Goal: Task Accomplishment & Management: Manage account settings

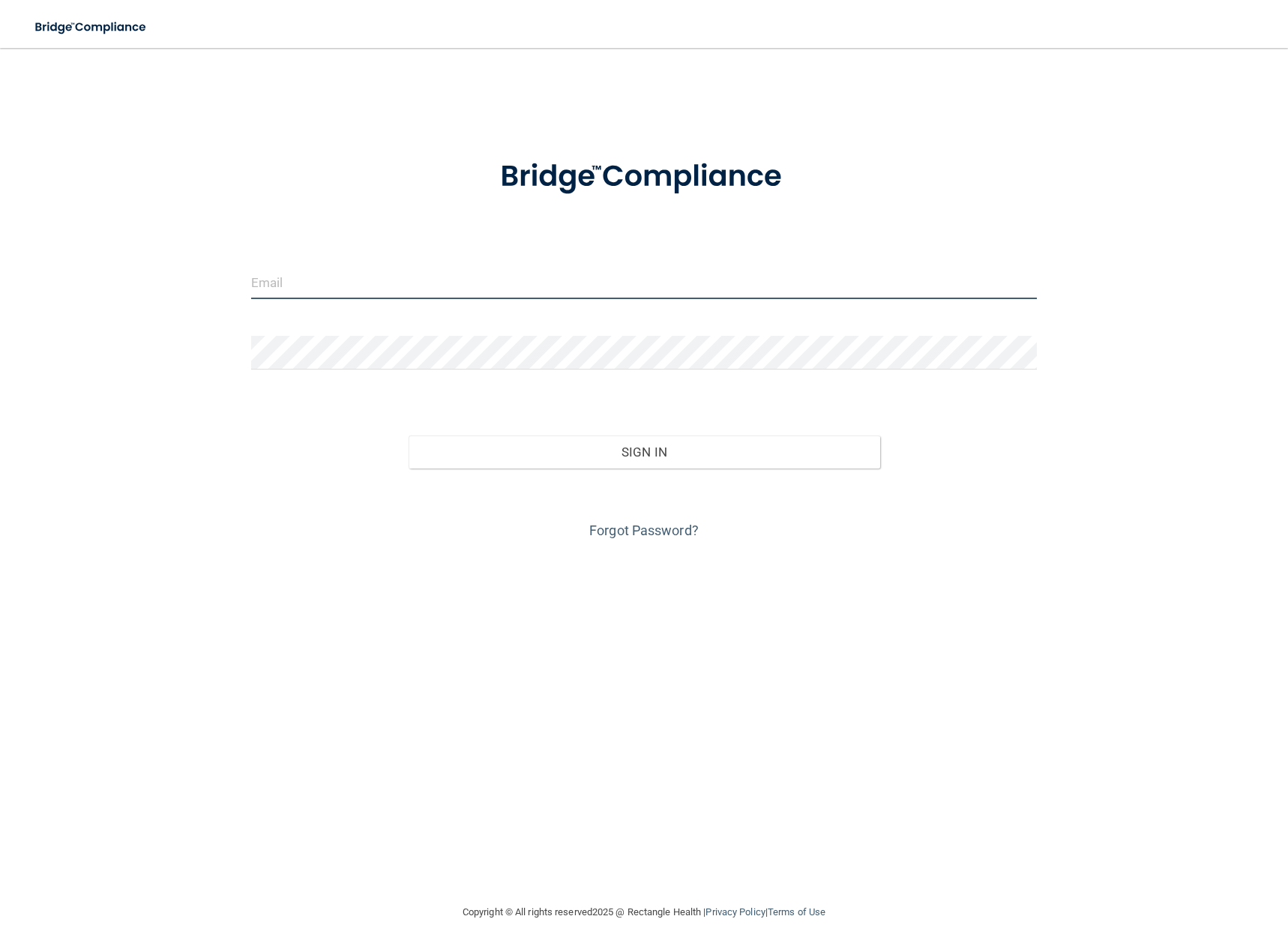
click at [405, 291] on input "email" at bounding box center [644, 282] width 786 height 34
type input "[PERSON_NAME][EMAIL_ADDRESS][DOMAIN_NAME]"
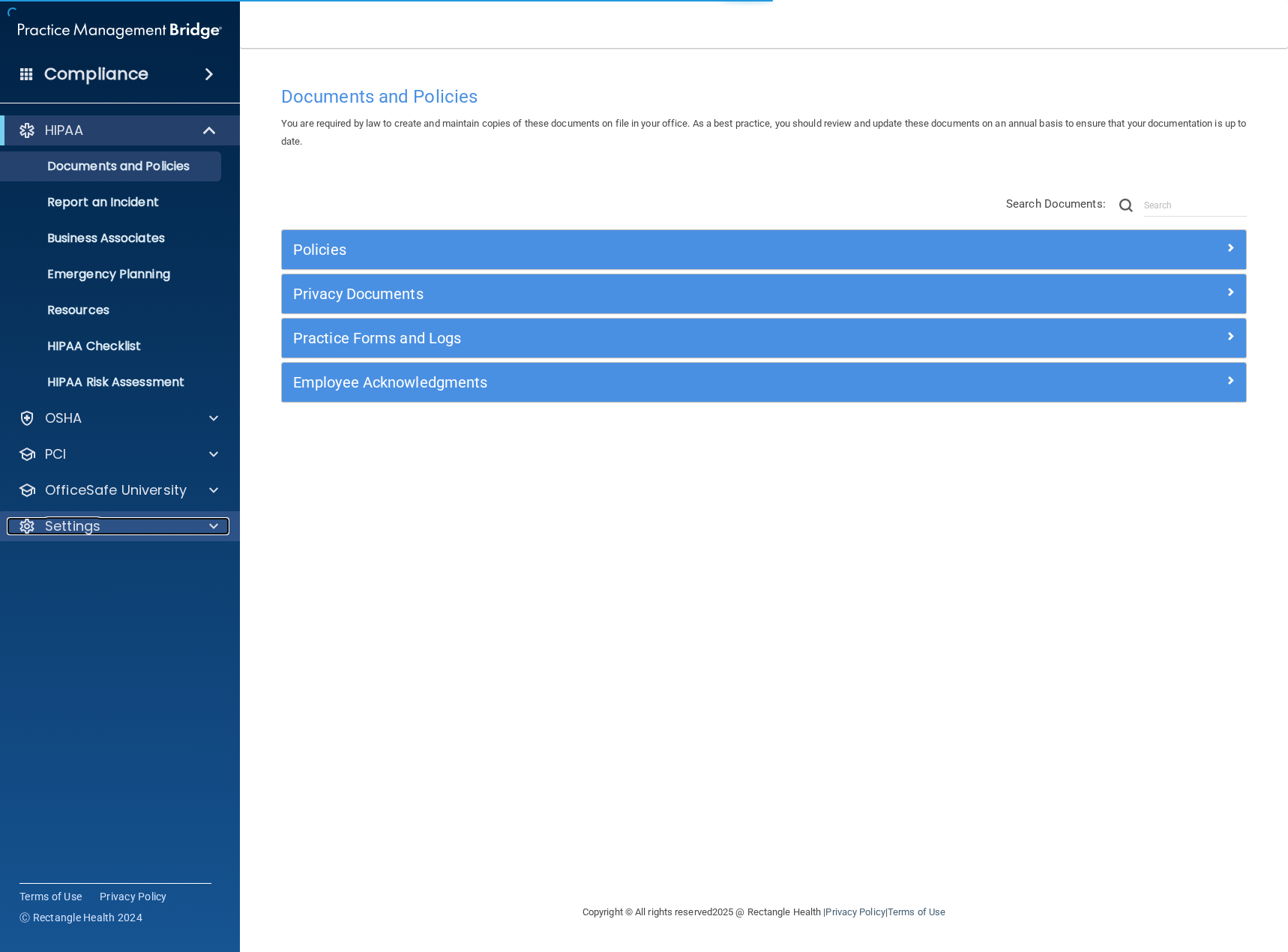
click at [103, 530] on div "Settings" at bounding box center [99, 527] width 186 height 18
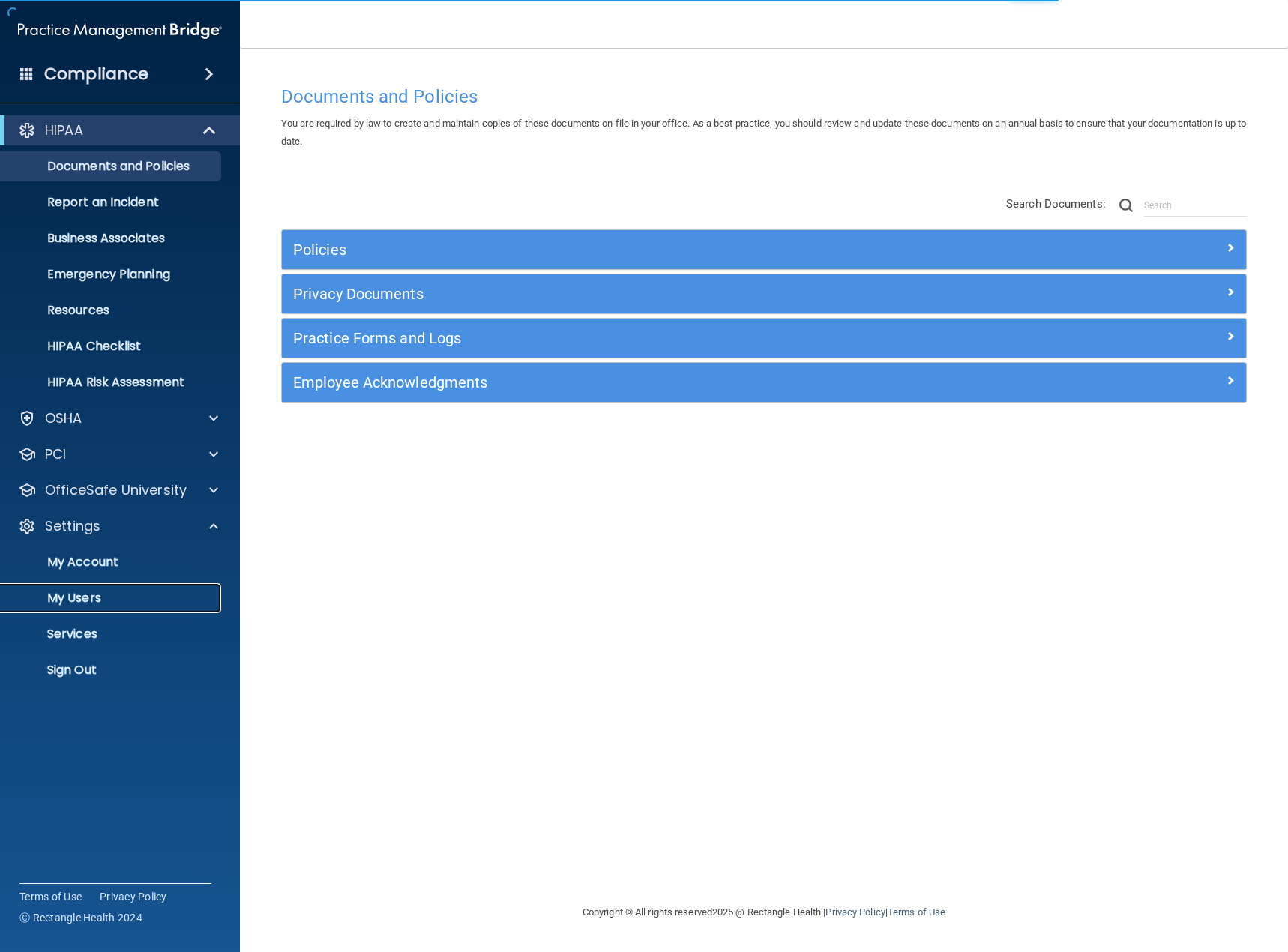
click at [103, 595] on p "My Users" at bounding box center [112, 598] width 205 height 15
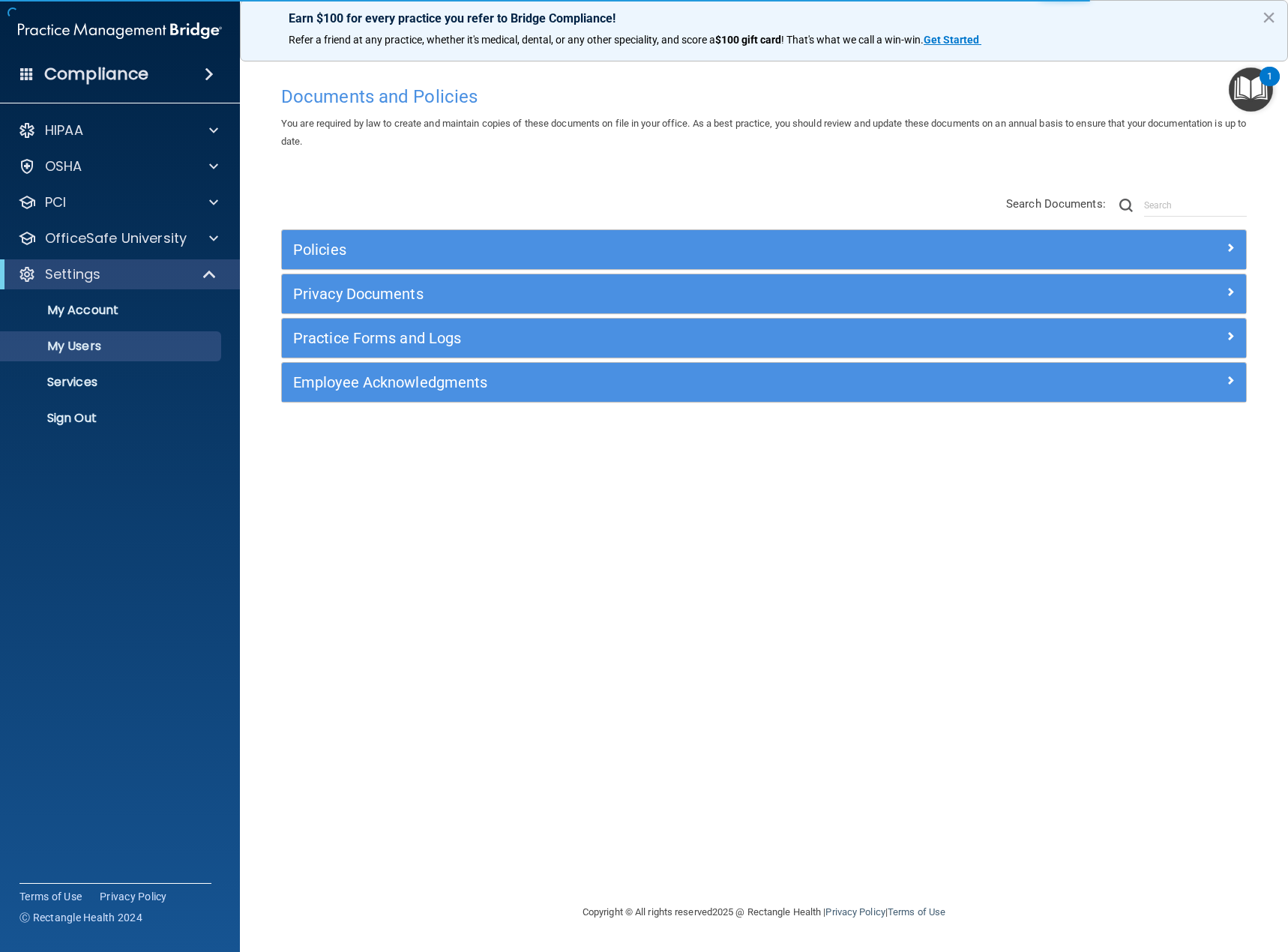
select select "20"
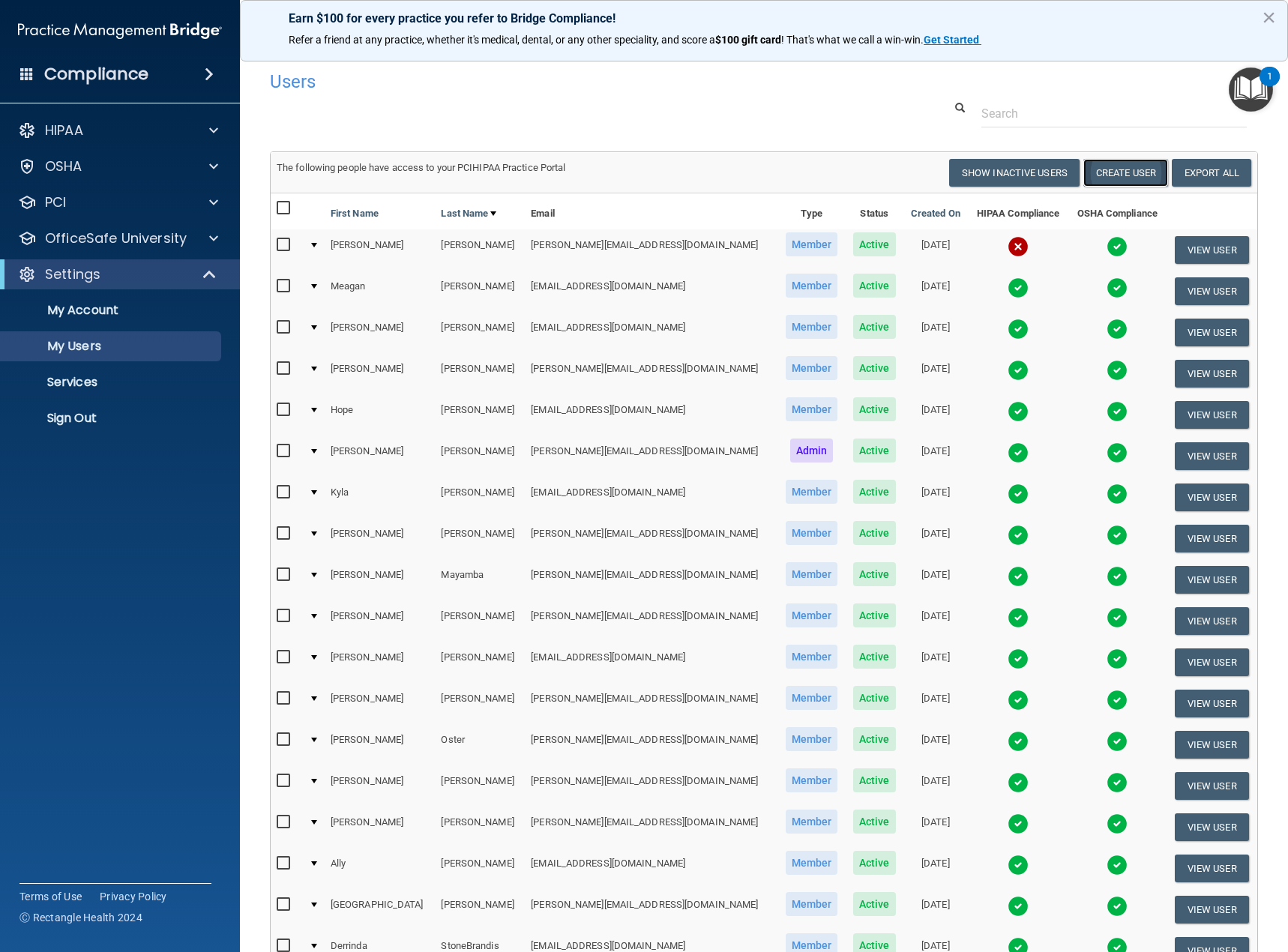
click at [1136, 171] on button "Create User" at bounding box center [1126, 173] width 85 height 28
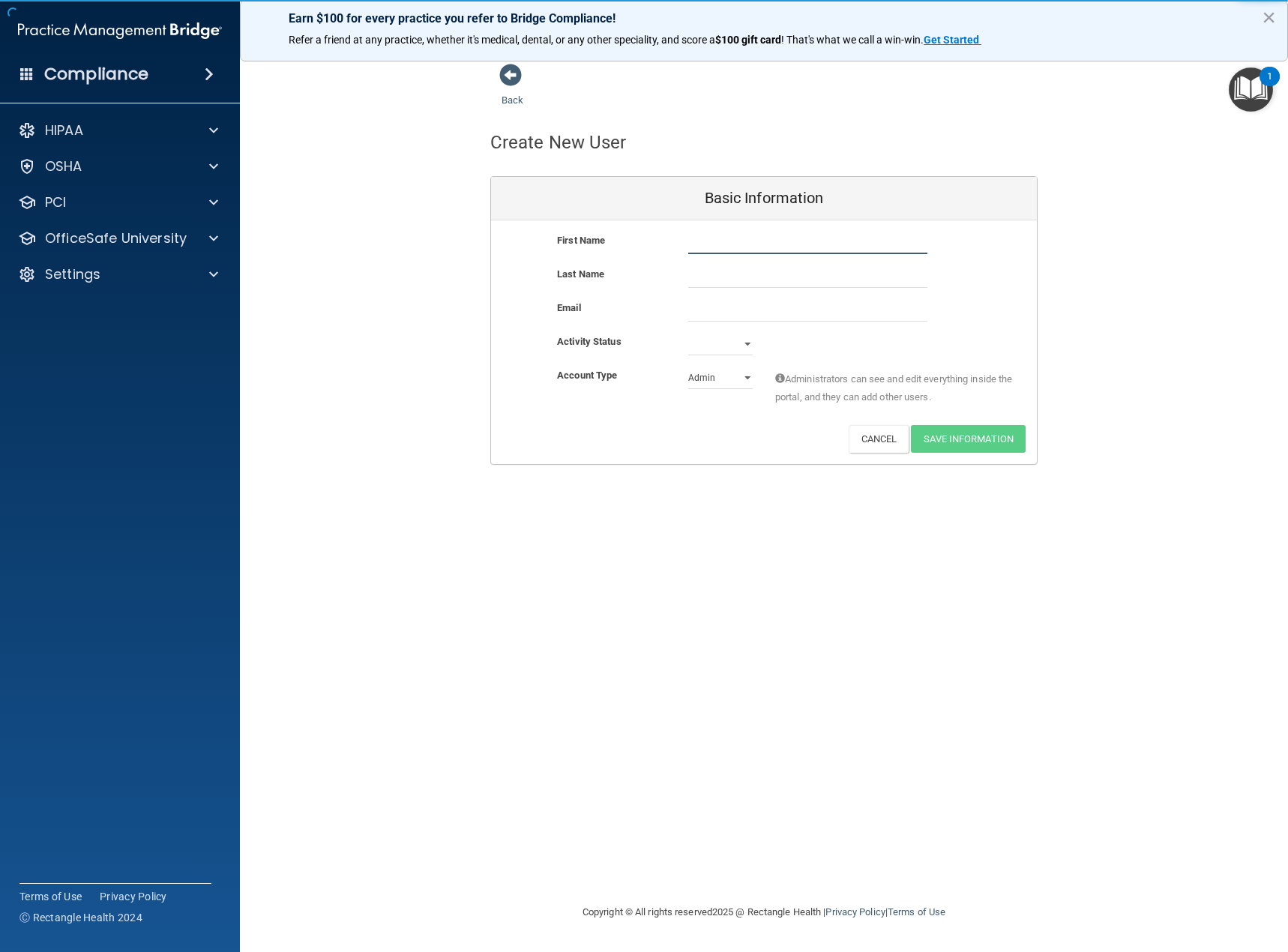
click at [723, 246] on input "text" at bounding box center [808, 243] width 239 height 22
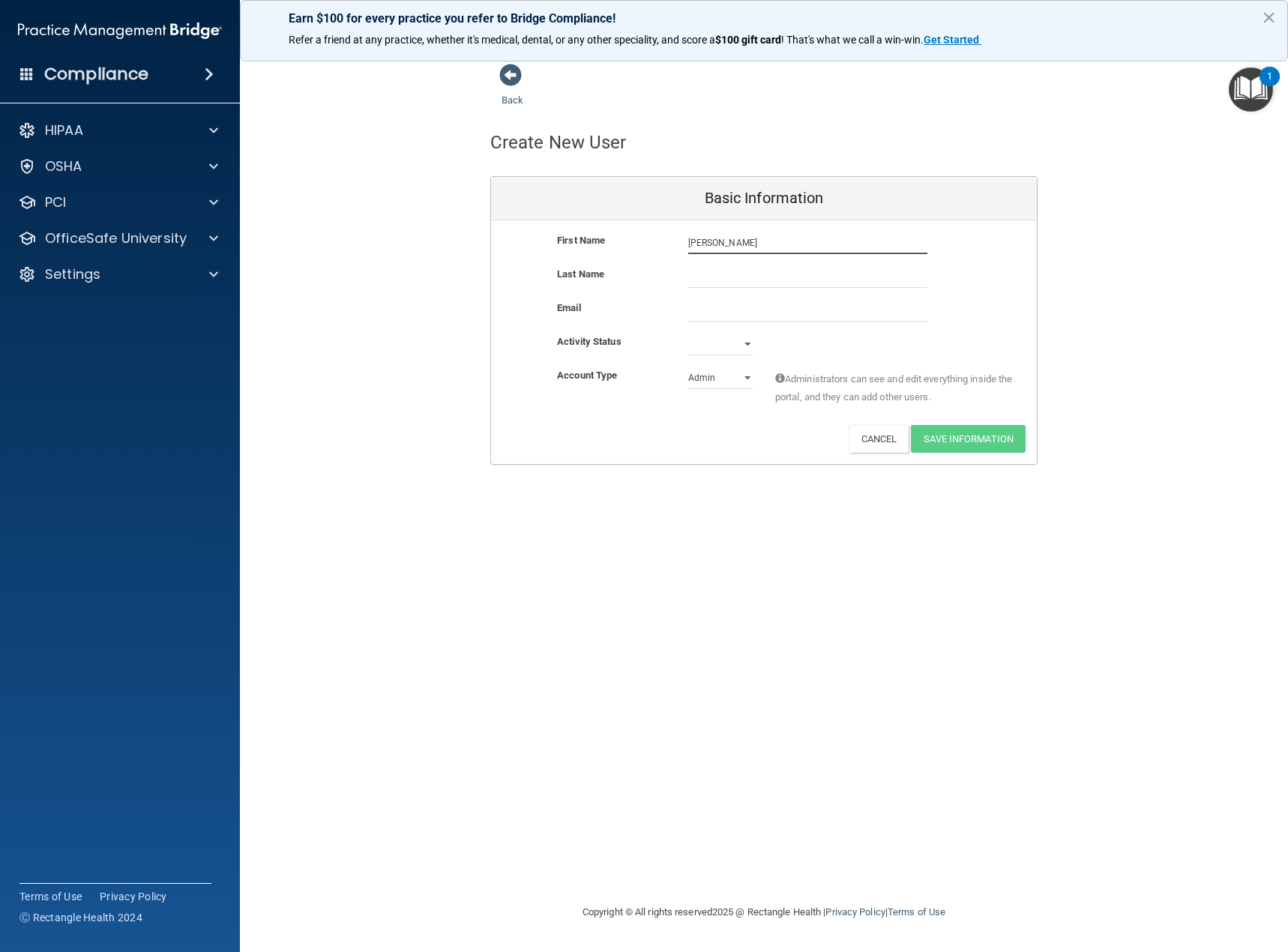
type input "[PERSON_NAME]"
paste input "[EMAIL_ADDRESS][DOMAIN_NAME]"
type input "[EMAIL_ADDRESS][DOMAIN_NAME]"
click at [722, 276] on input "text" at bounding box center [808, 277] width 239 height 22
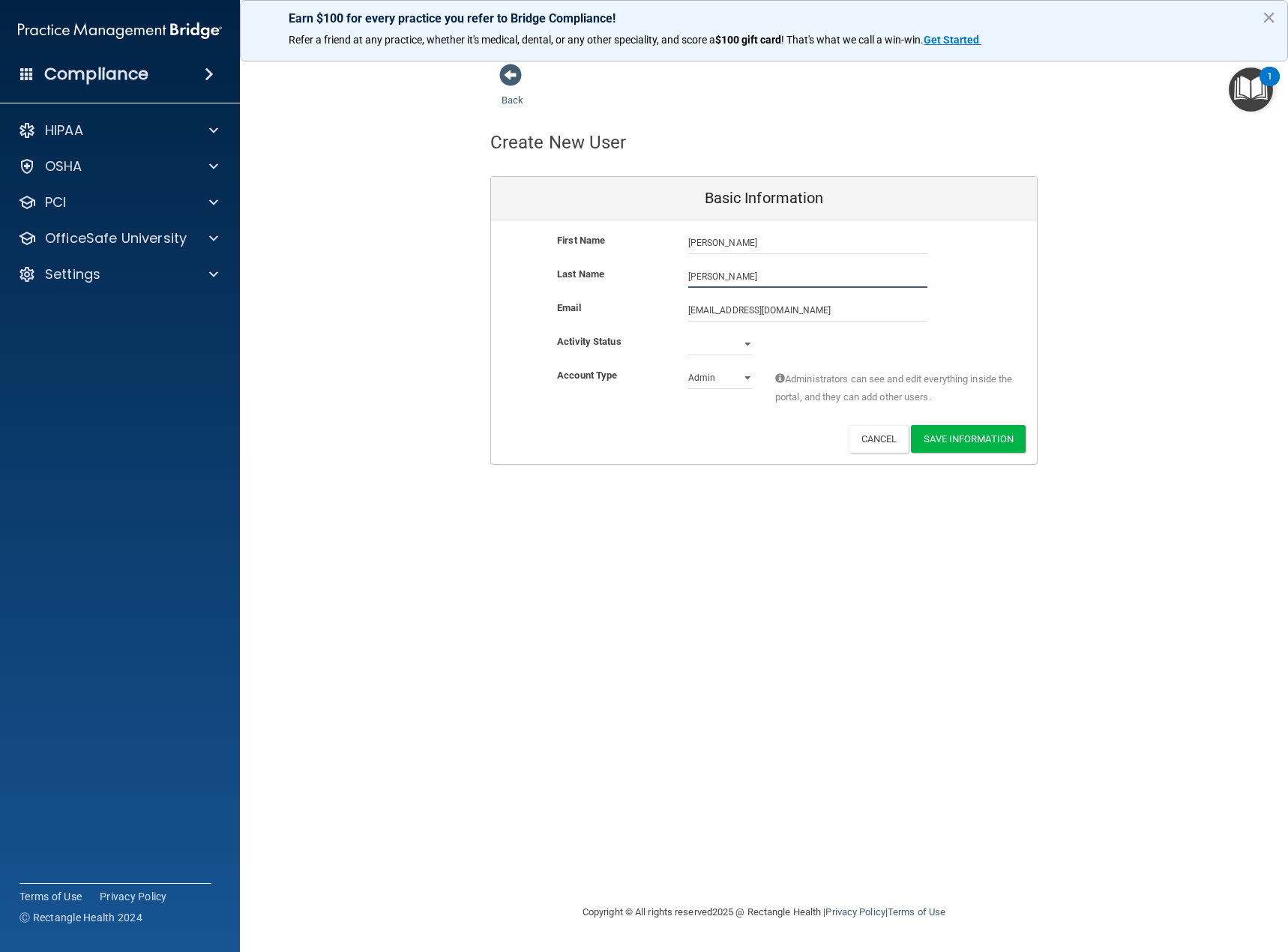
type input "[PERSON_NAME]"
click at [745, 346] on select "Active Inactive" at bounding box center [721, 344] width 64 height 22
select select "active"
click at [689, 333] on select "Active Inactive" at bounding box center [721, 344] width 64 height 22
click at [745, 380] on select "Admin Member" at bounding box center [721, 378] width 64 height 22
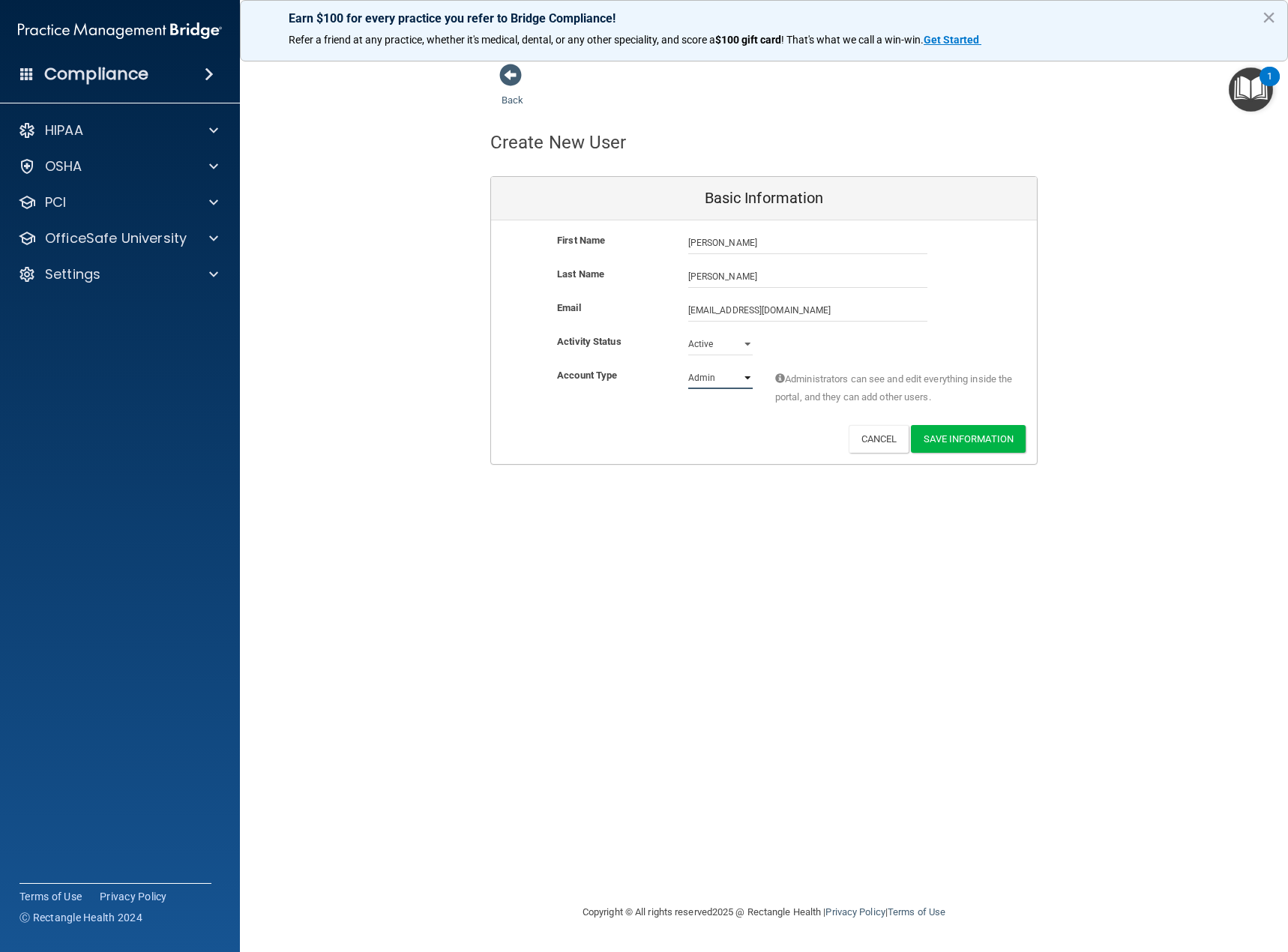
select select "practice_member"
click at [689, 367] on select "Admin Member" at bounding box center [721, 378] width 64 height 22
click at [982, 436] on button "Save Information" at bounding box center [968, 439] width 115 height 28
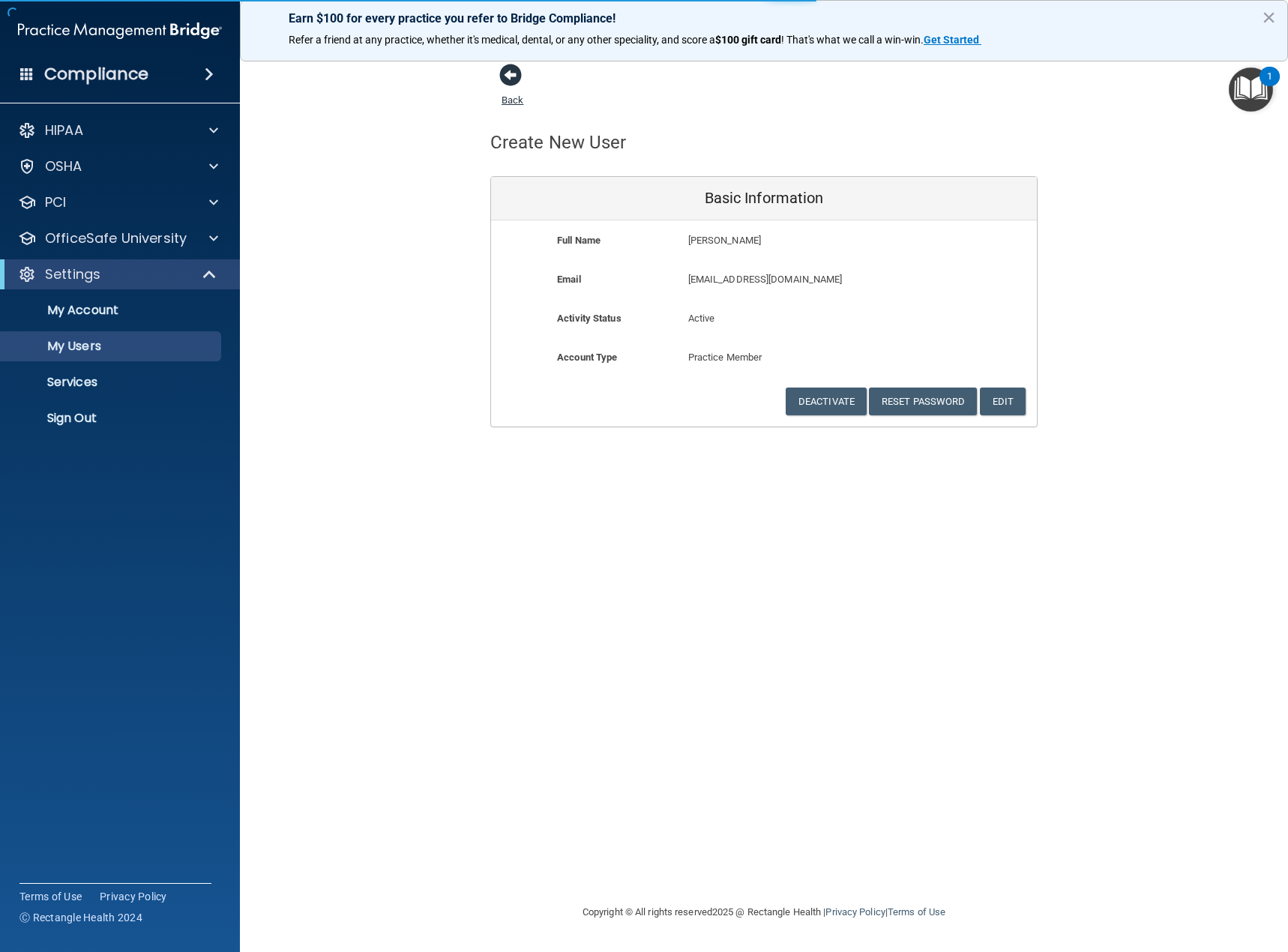
select select "20"
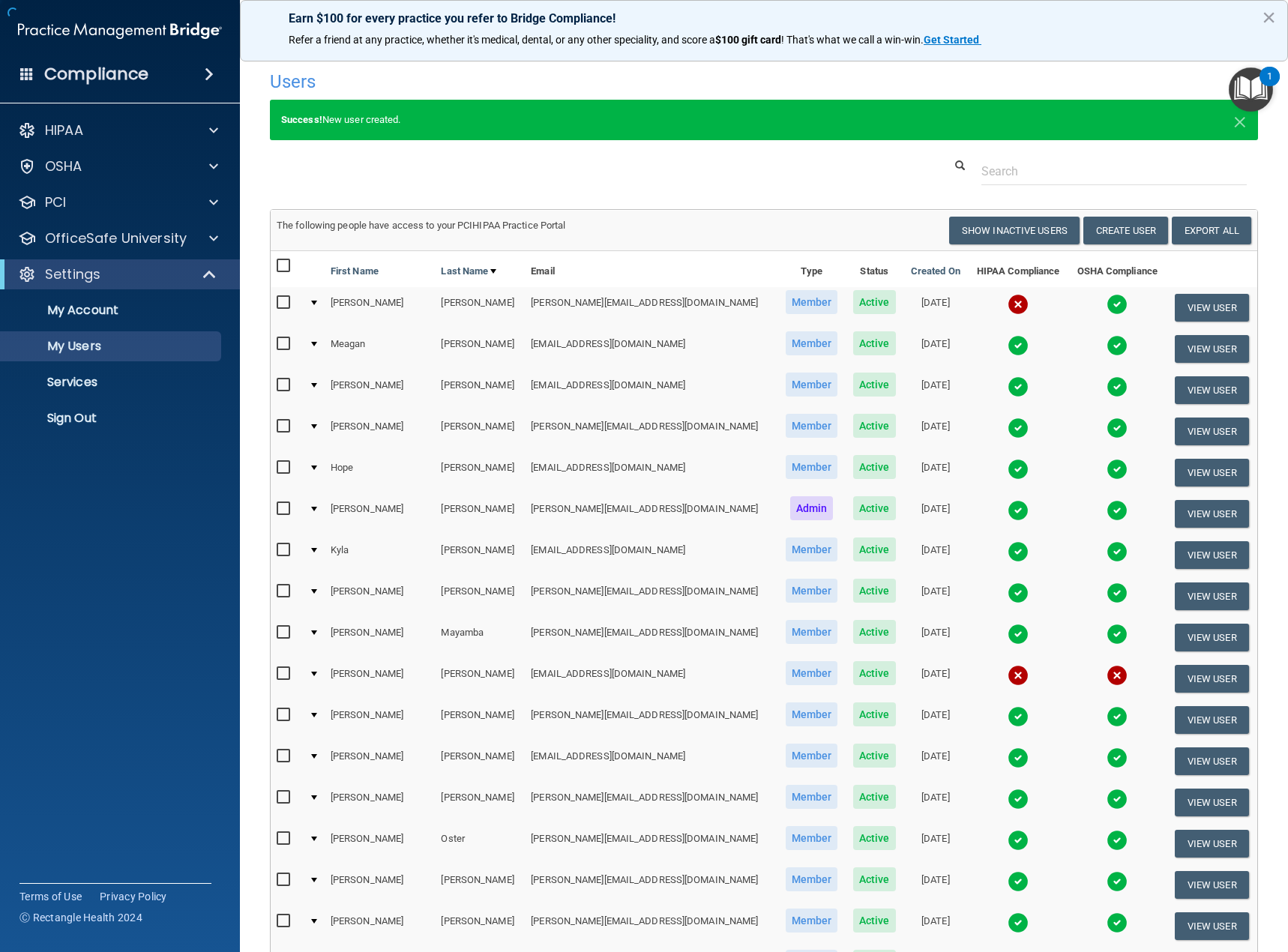
click at [513, 75] on h4 "Users" at bounding box center [553, 81] width 567 height 19
click at [105, 230] on p "OfficeSafe University" at bounding box center [116, 239] width 142 height 18
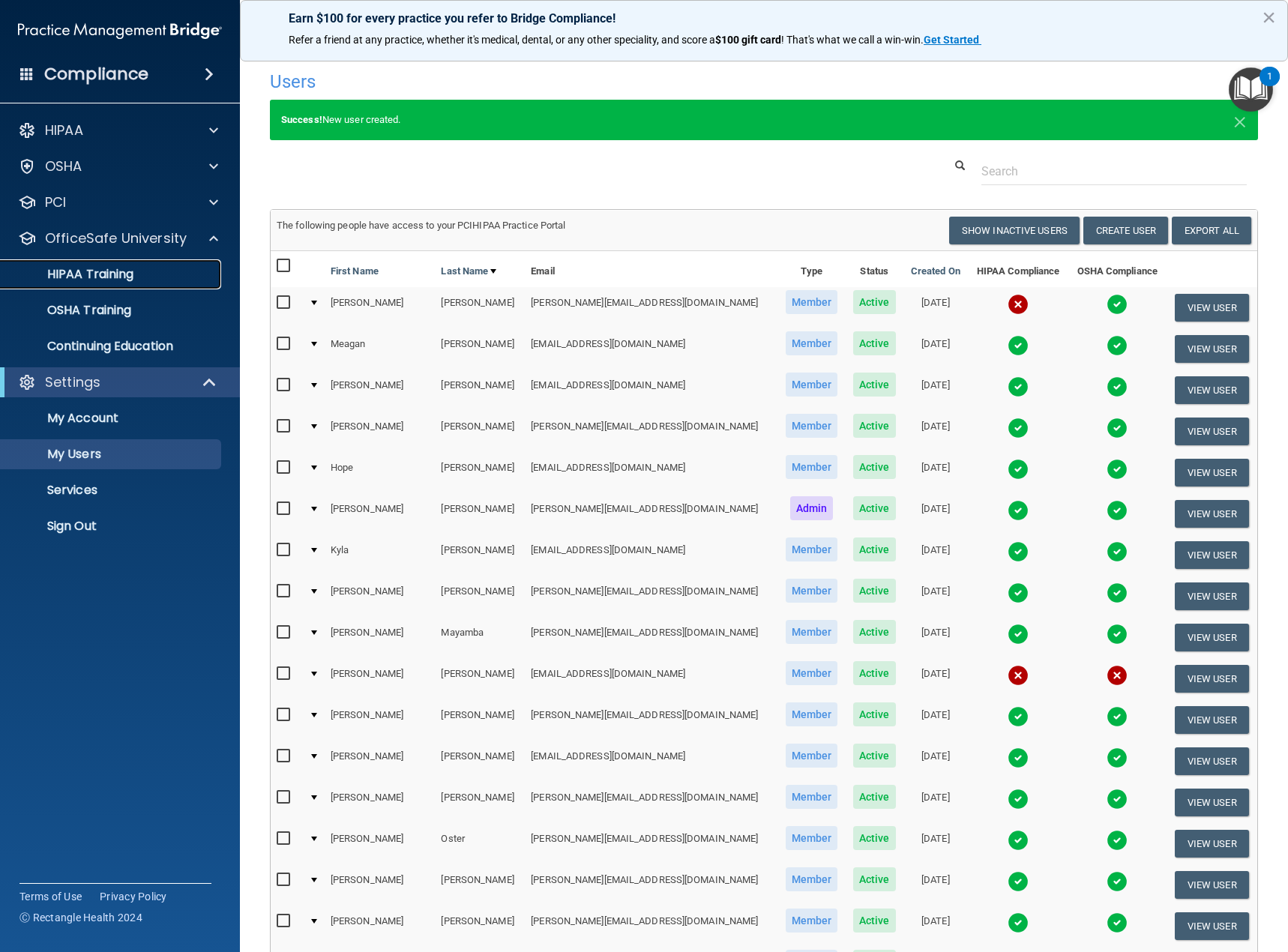
click at [107, 275] on p "HIPAA Training" at bounding box center [72, 274] width 124 height 15
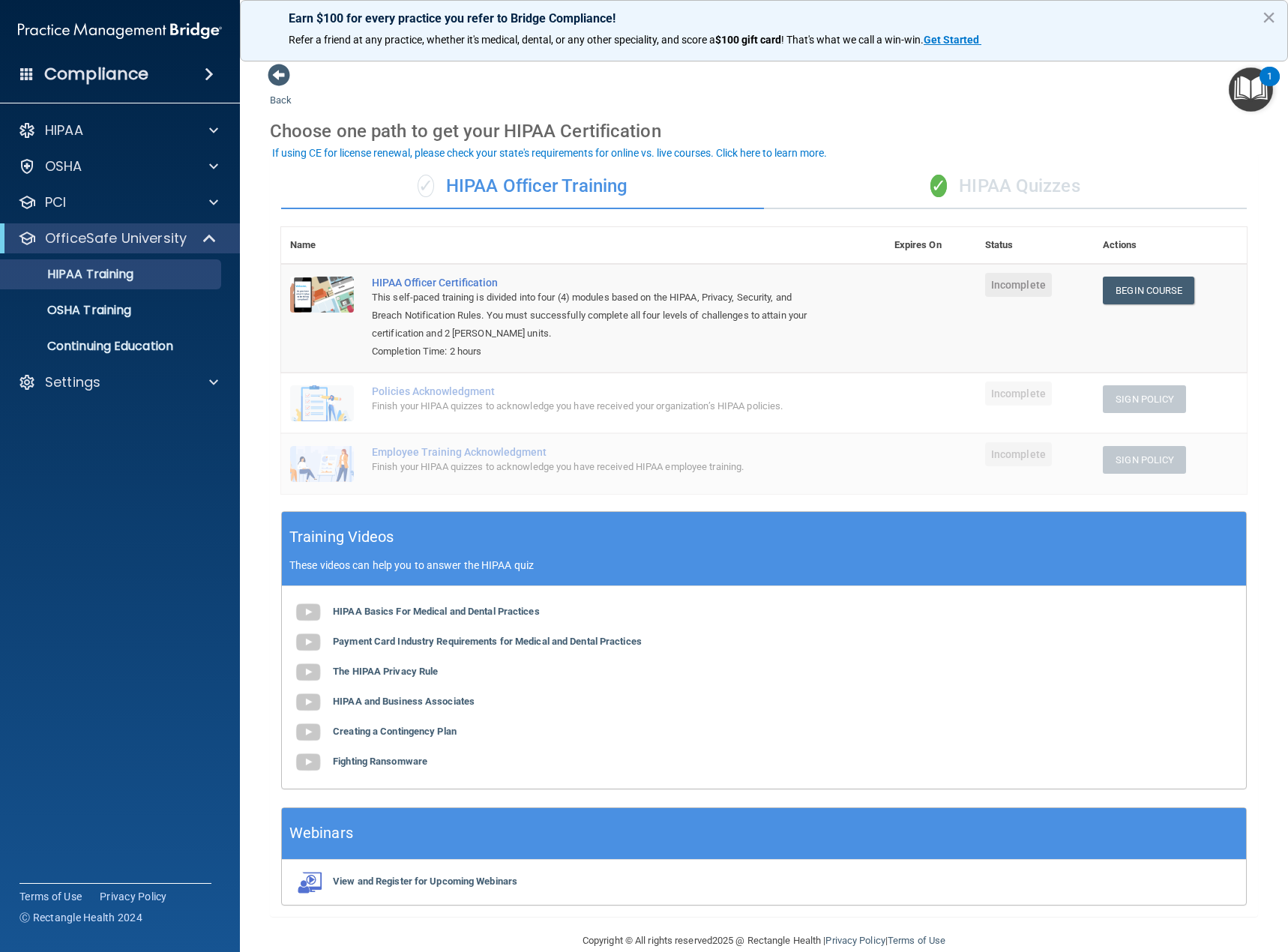
click at [1053, 177] on div "✓ HIPAA Quizzes" at bounding box center [1005, 187] width 483 height 45
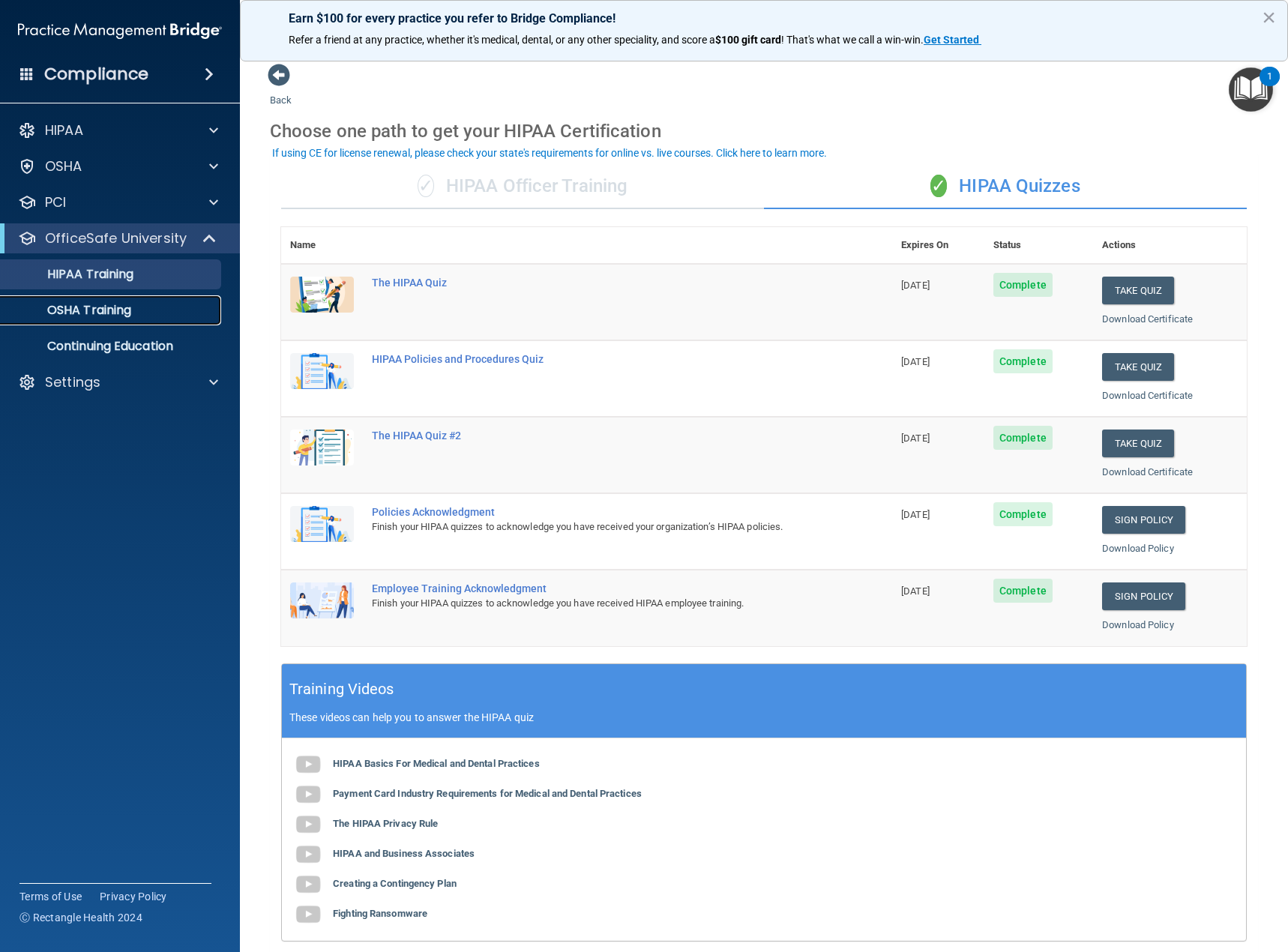
click at [96, 310] on p "OSHA Training" at bounding box center [71, 311] width 121 height 15
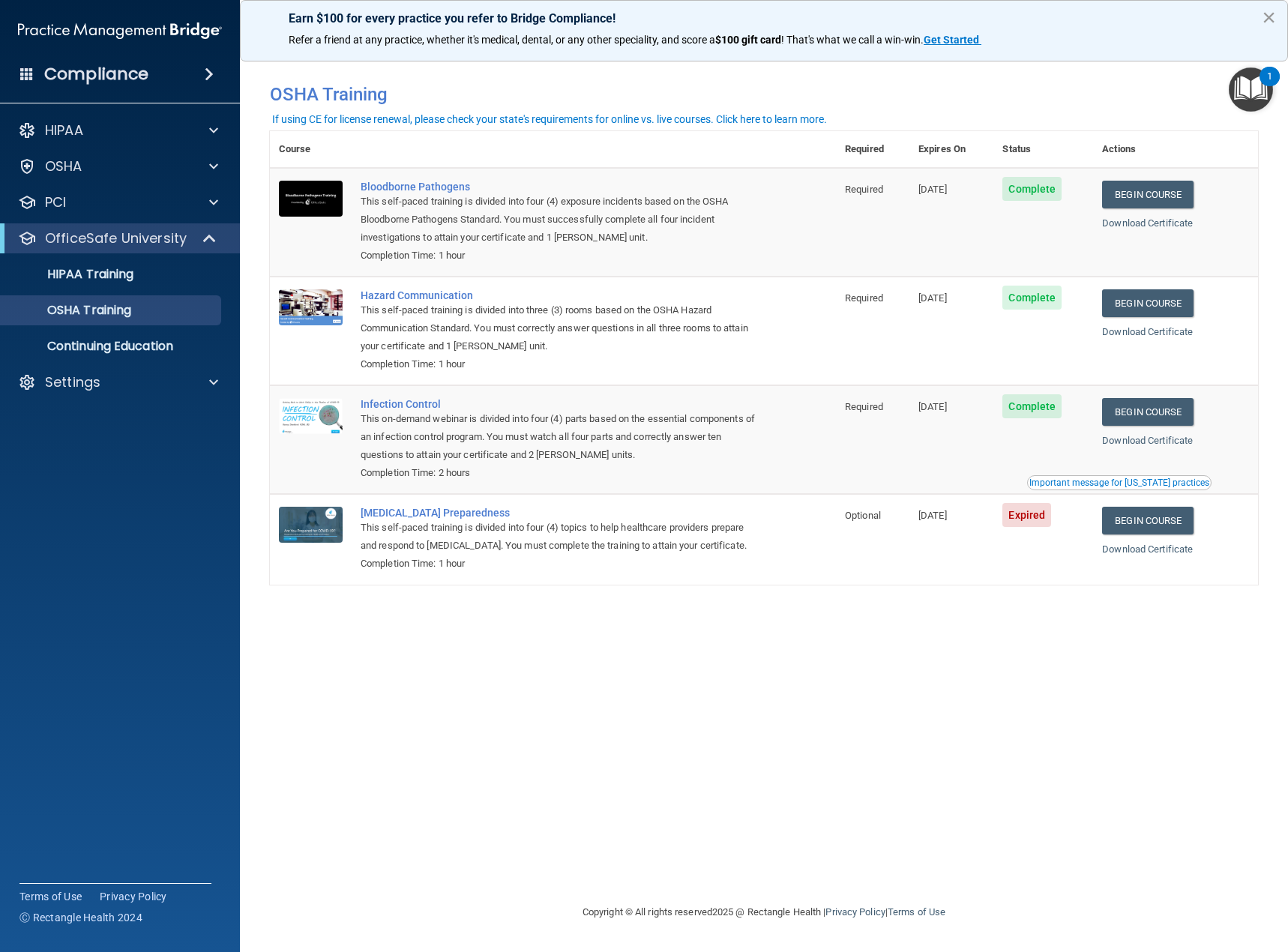
click at [1270, 17] on button "×" at bounding box center [1269, 17] width 14 height 24
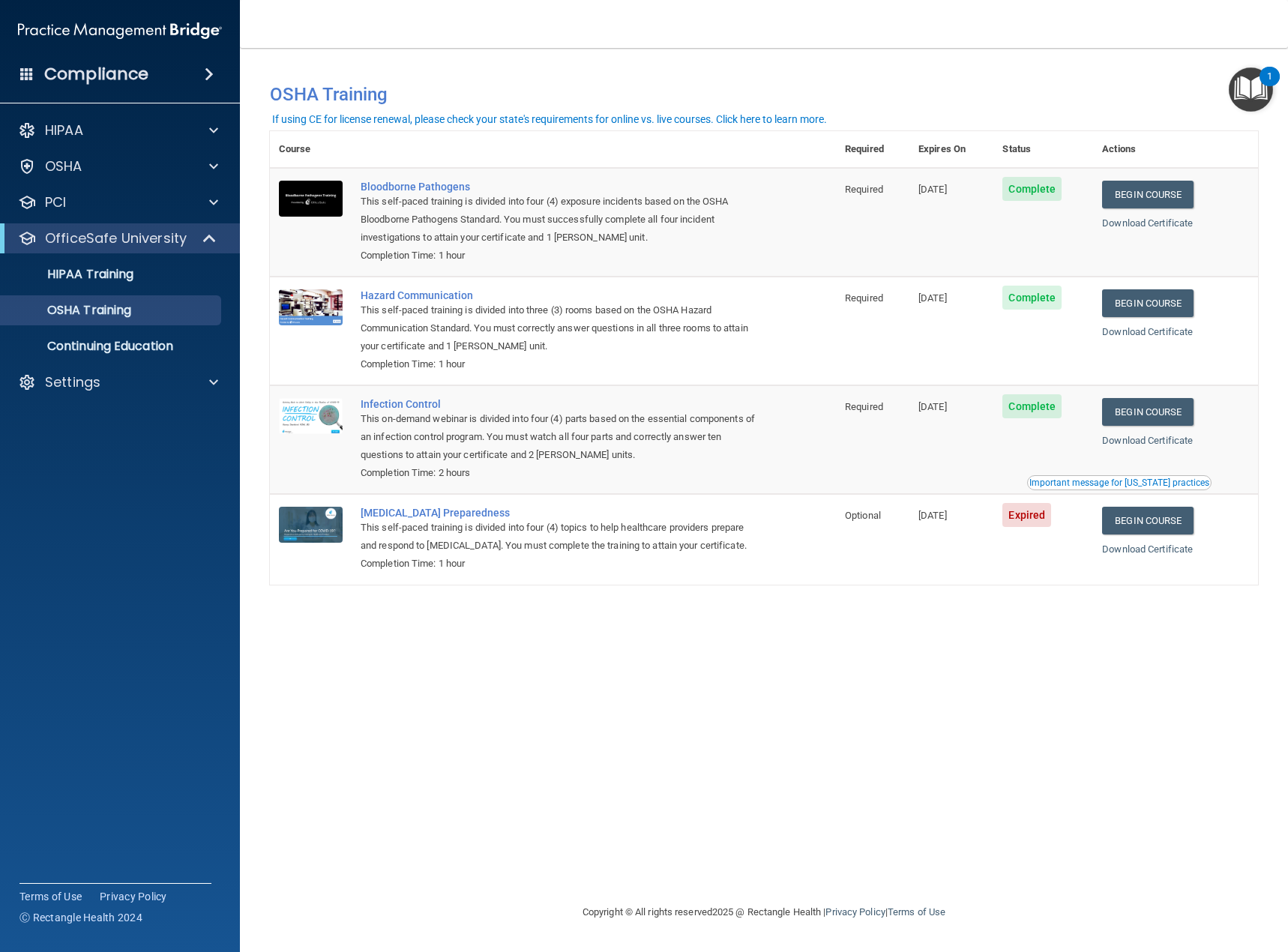
click at [89, 76] on h4 "Compliance" at bounding box center [96, 74] width 104 height 21
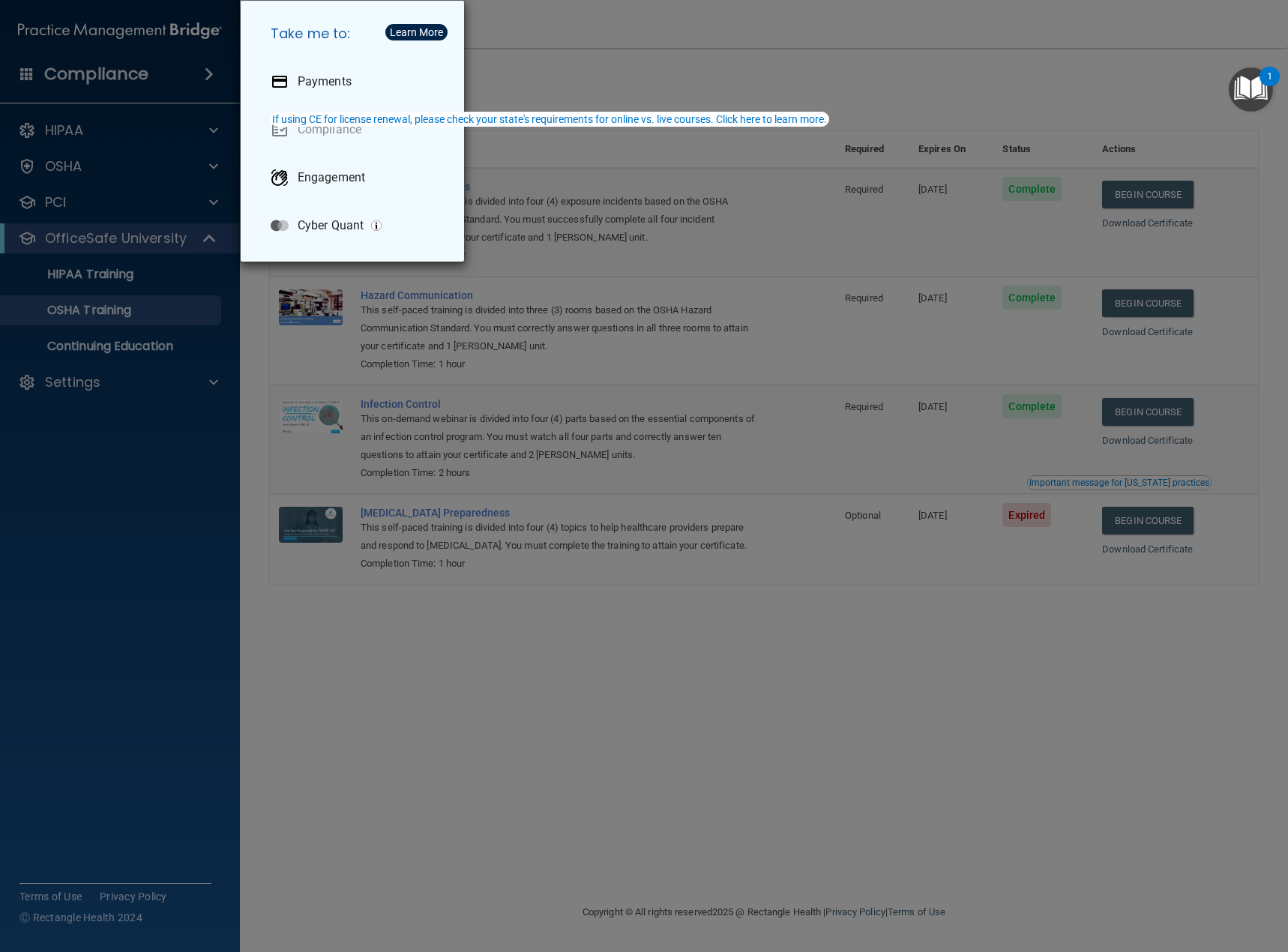
click at [67, 118] on div "Take me to: Payments Compliance Engagement Cyber Quant" at bounding box center [644, 476] width 1288 height 952
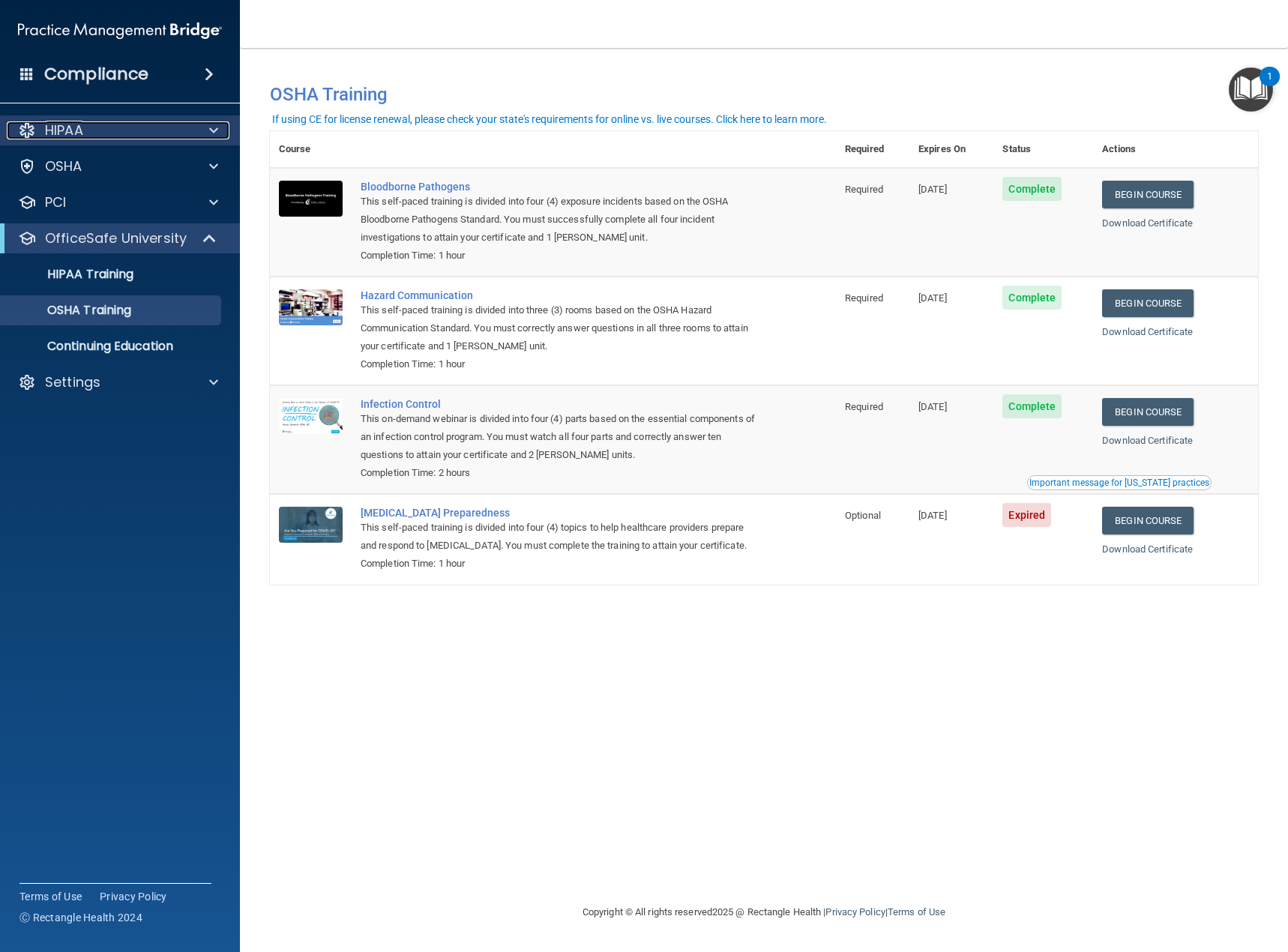
click at [68, 126] on p "HIPAA" at bounding box center [64, 130] width 39 height 18
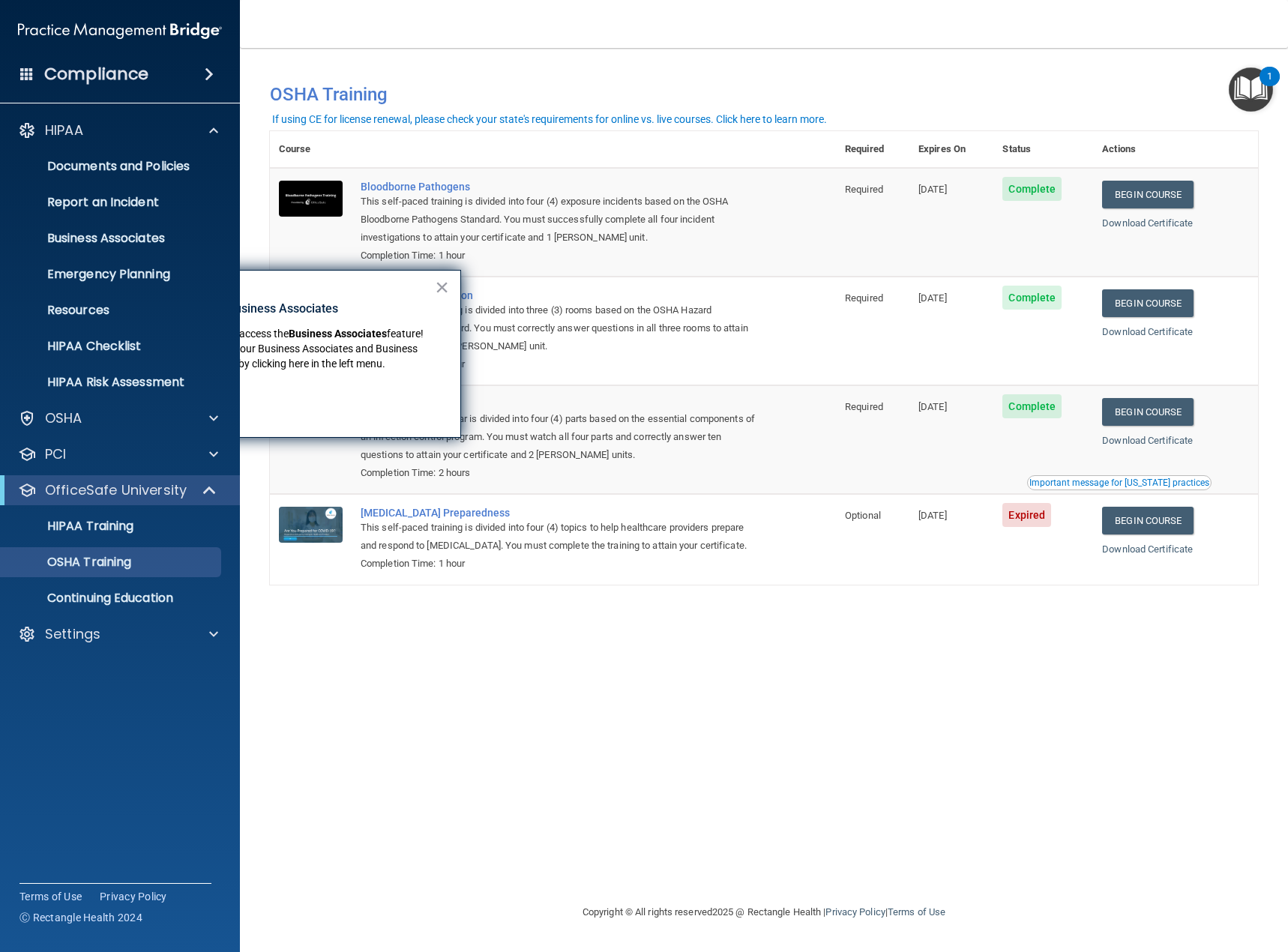
click at [74, 36] on img at bounding box center [120, 30] width 204 height 30
click at [83, 29] on img at bounding box center [120, 30] width 204 height 30
click at [211, 69] on span at bounding box center [210, 74] width 9 height 18
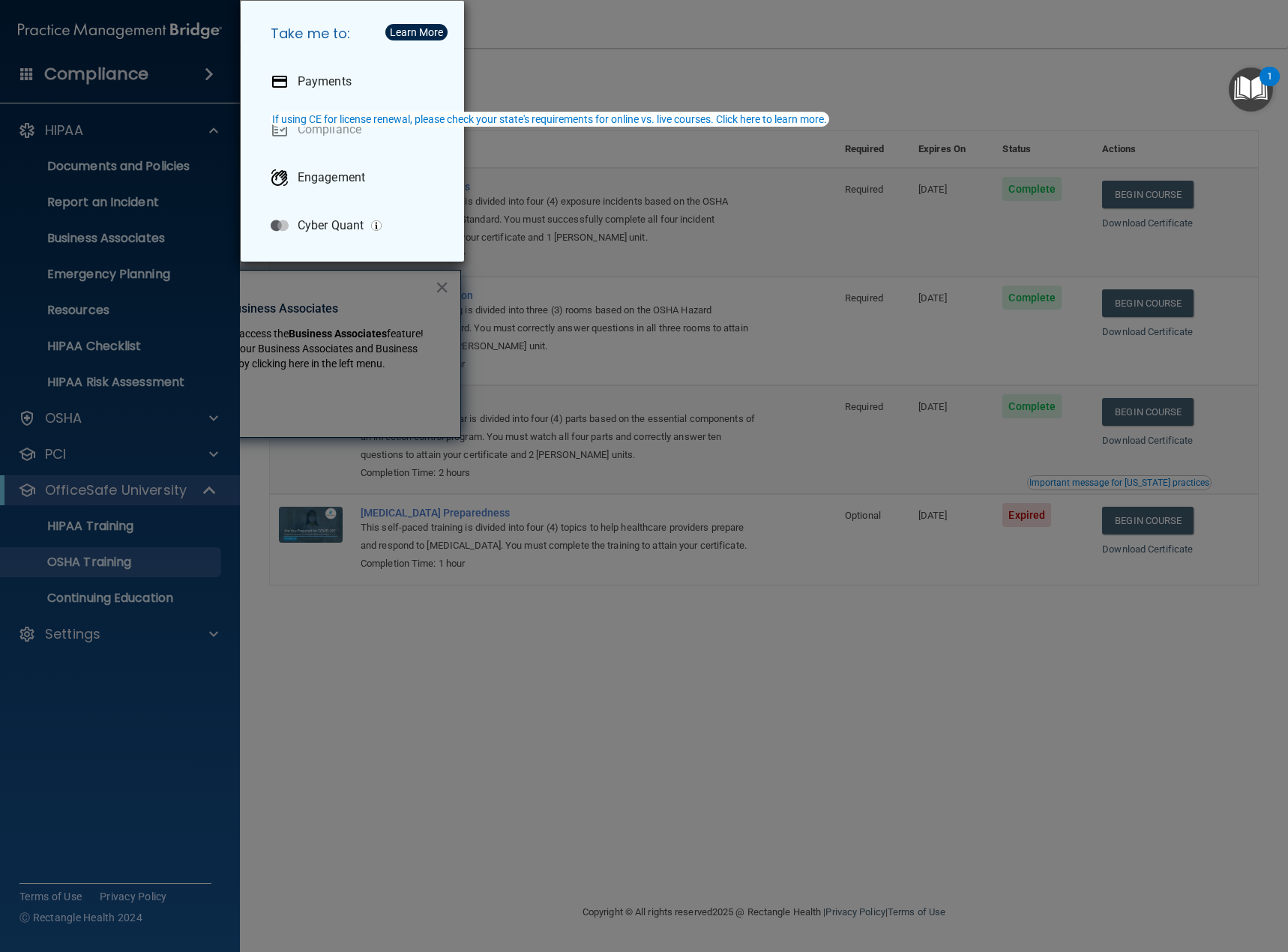
click at [595, 69] on div "Take me to: Payments Compliance Engagement Cyber Quant" at bounding box center [644, 476] width 1288 height 952
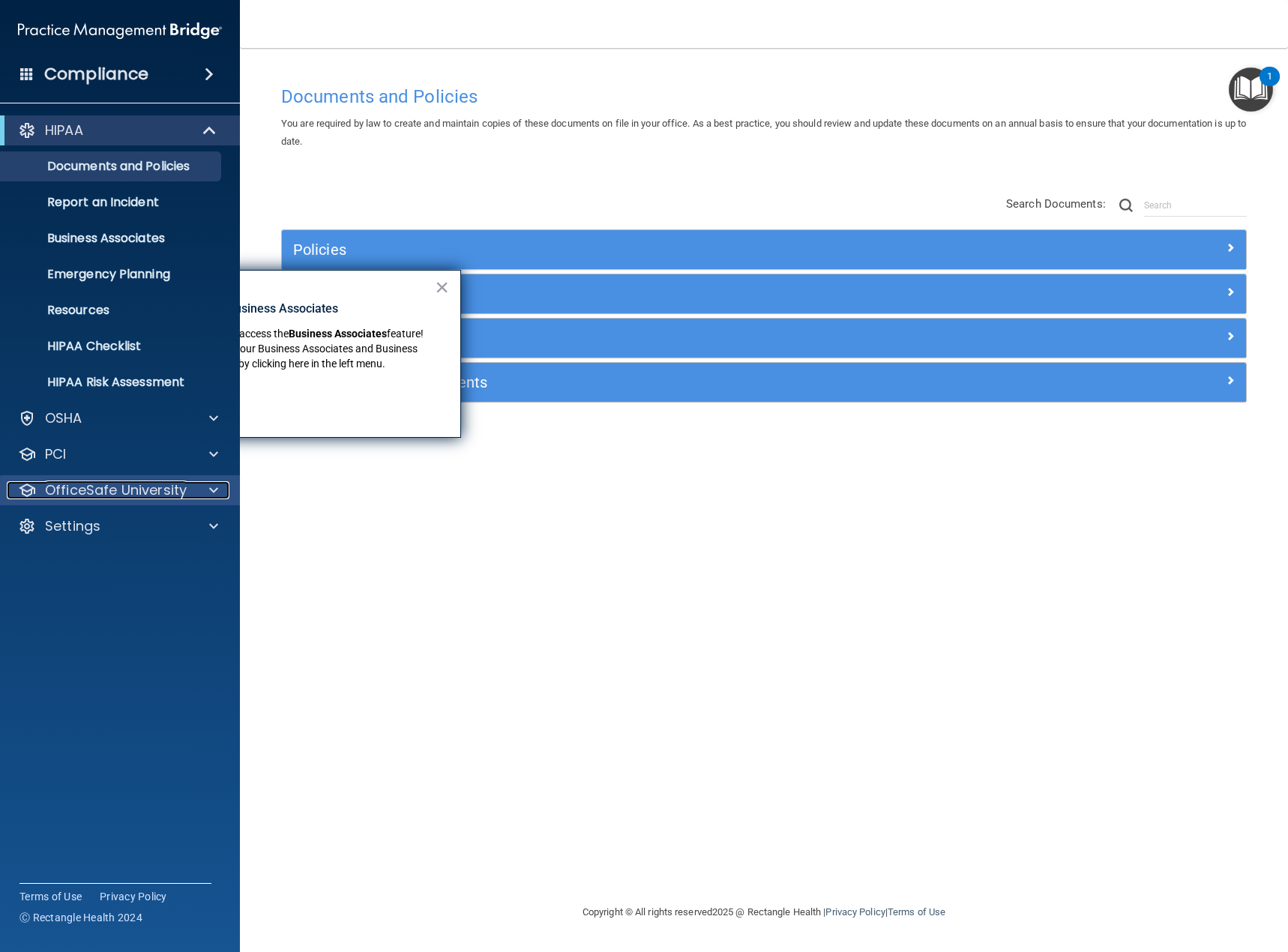
click at [111, 494] on p "OfficeSafe University" at bounding box center [116, 491] width 142 height 18
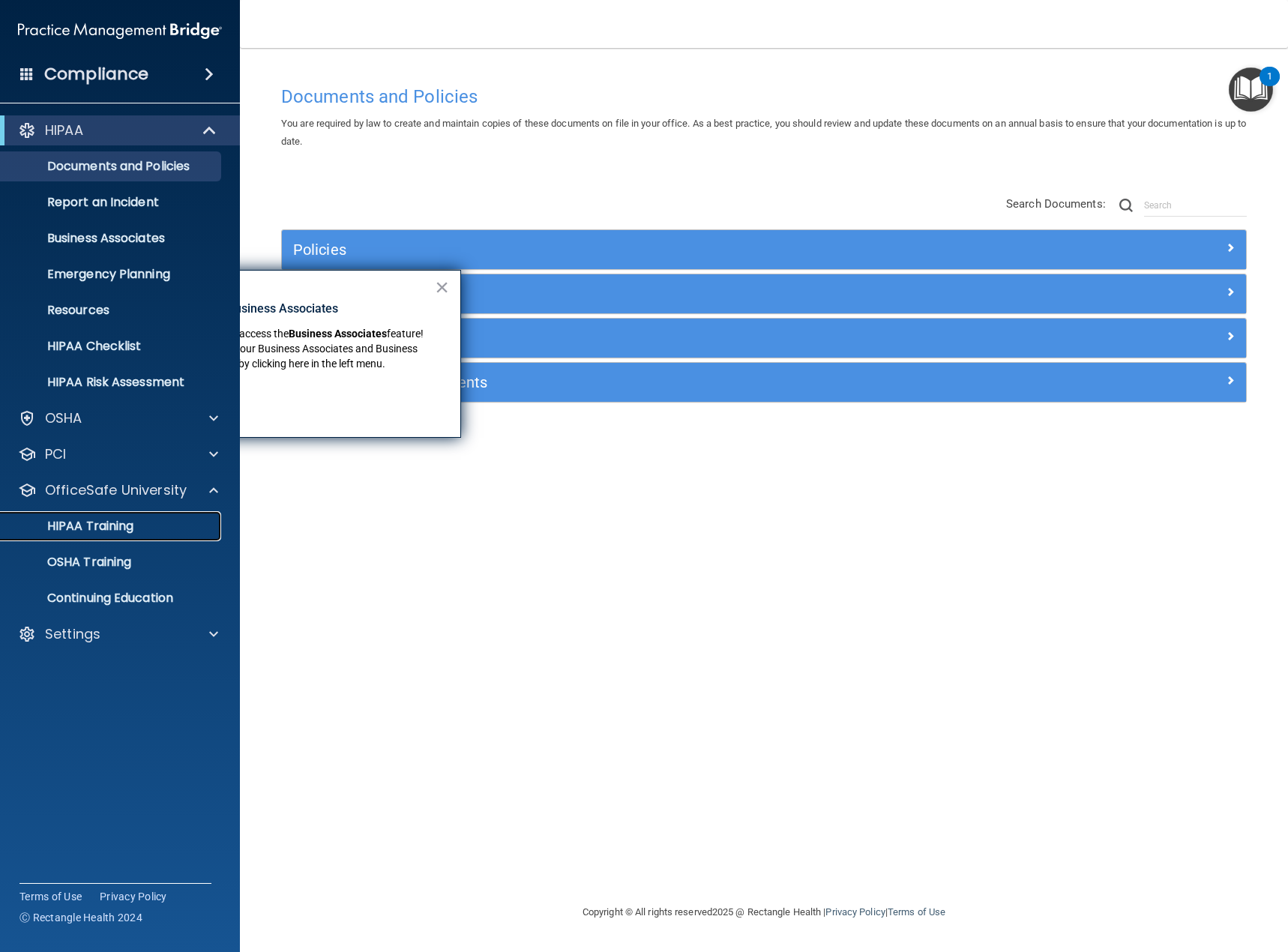
click at [98, 526] on p "HIPAA Training" at bounding box center [72, 526] width 124 height 15
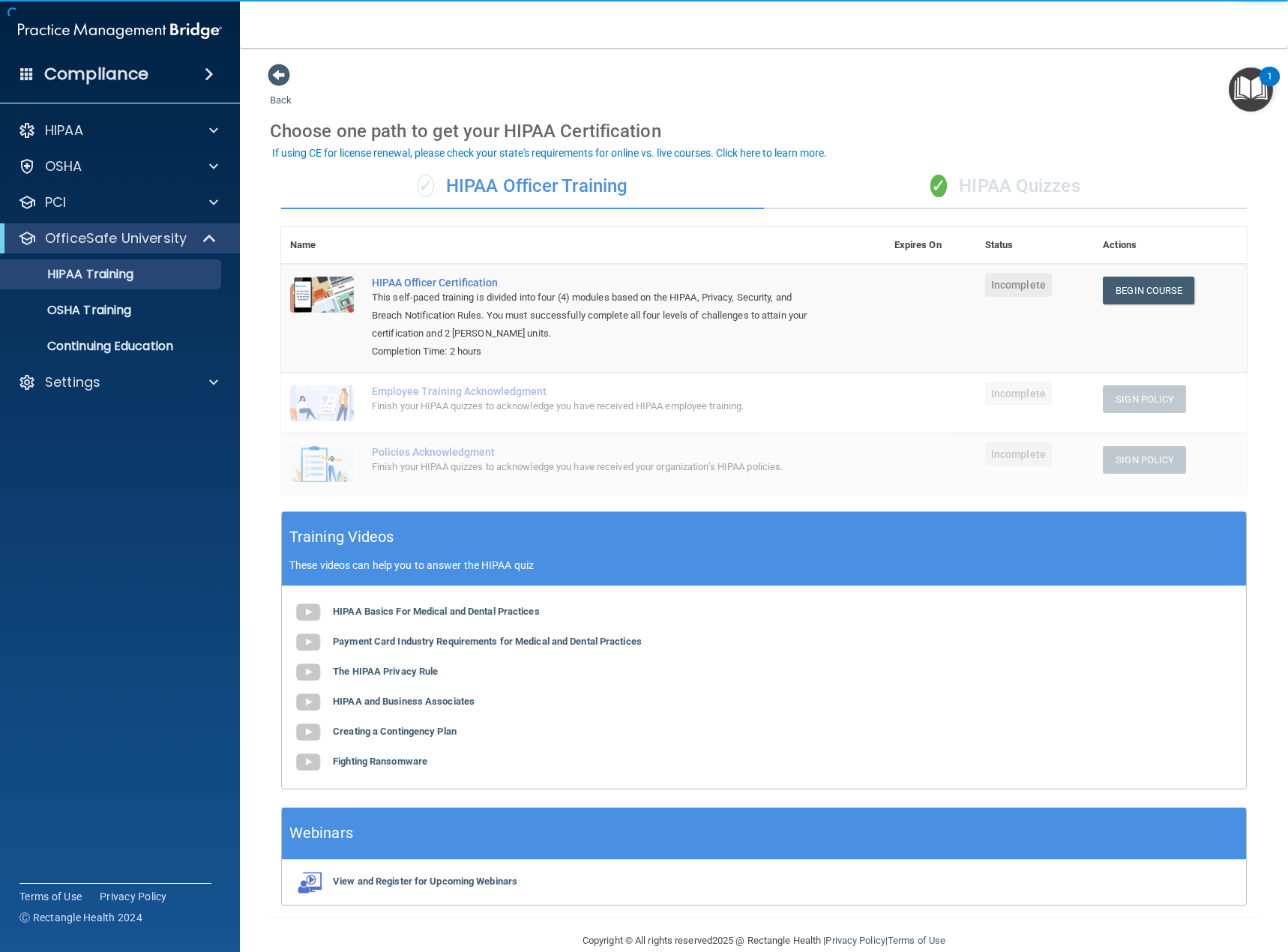
click at [980, 182] on div "✓ HIPAA Quizzes" at bounding box center [1005, 187] width 483 height 45
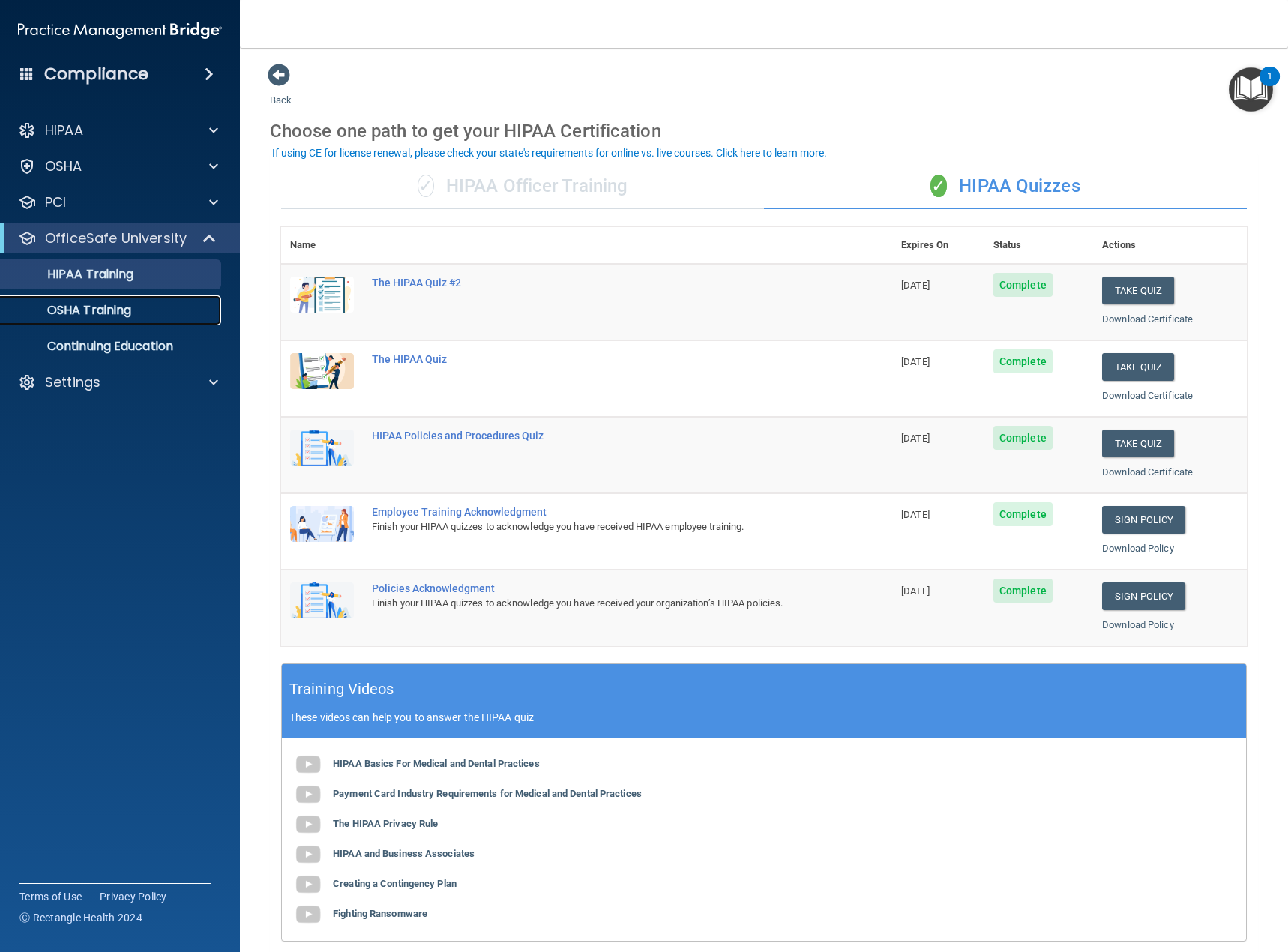
click at [96, 313] on p "OSHA Training" at bounding box center [71, 311] width 121 height 15
